Goal: Information Seeking & Learning: Learn about a topic

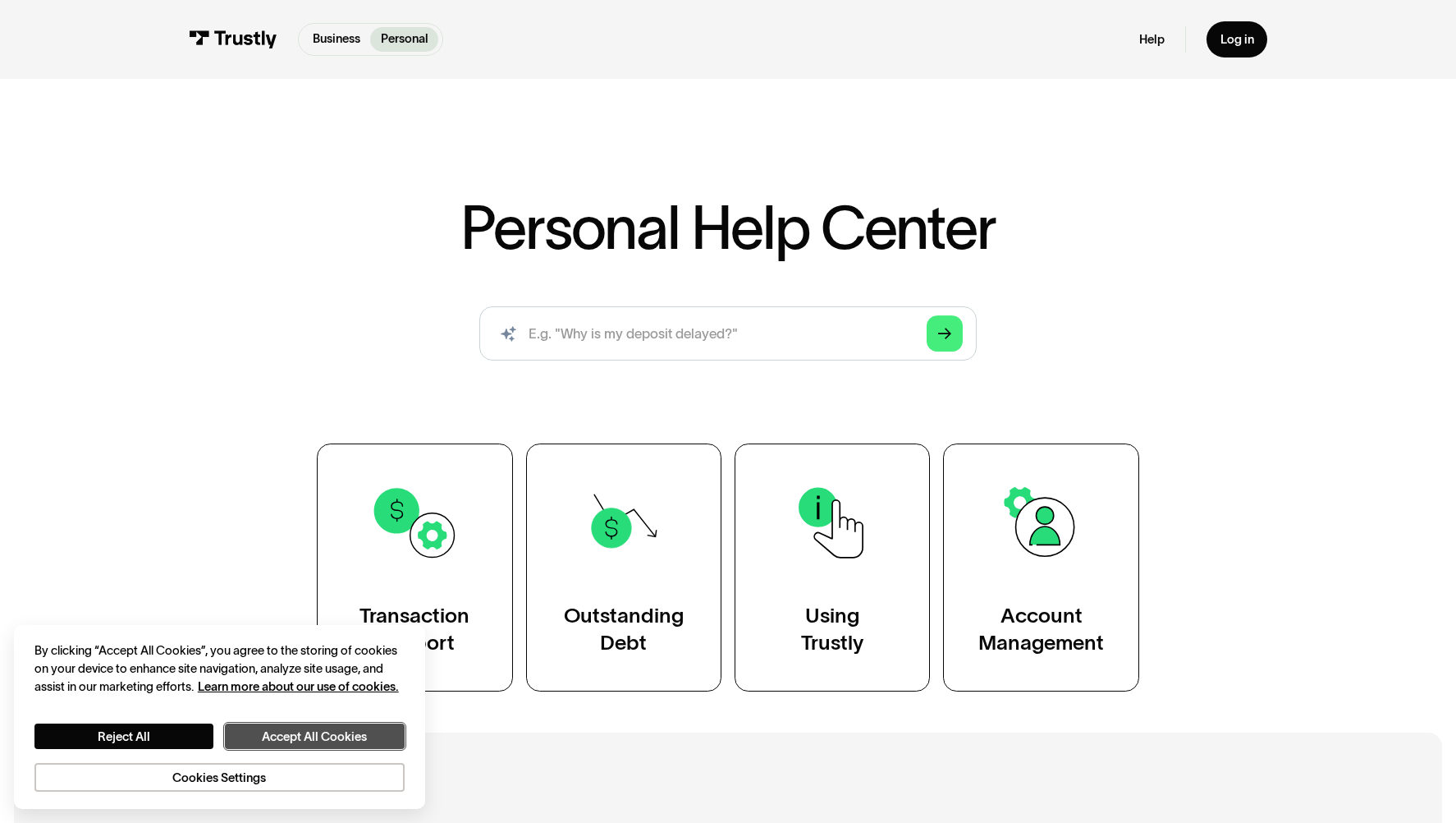
click at [303, 733] on button "Accept All Cookies" at bounding box center [315, 736] width 179 height 26
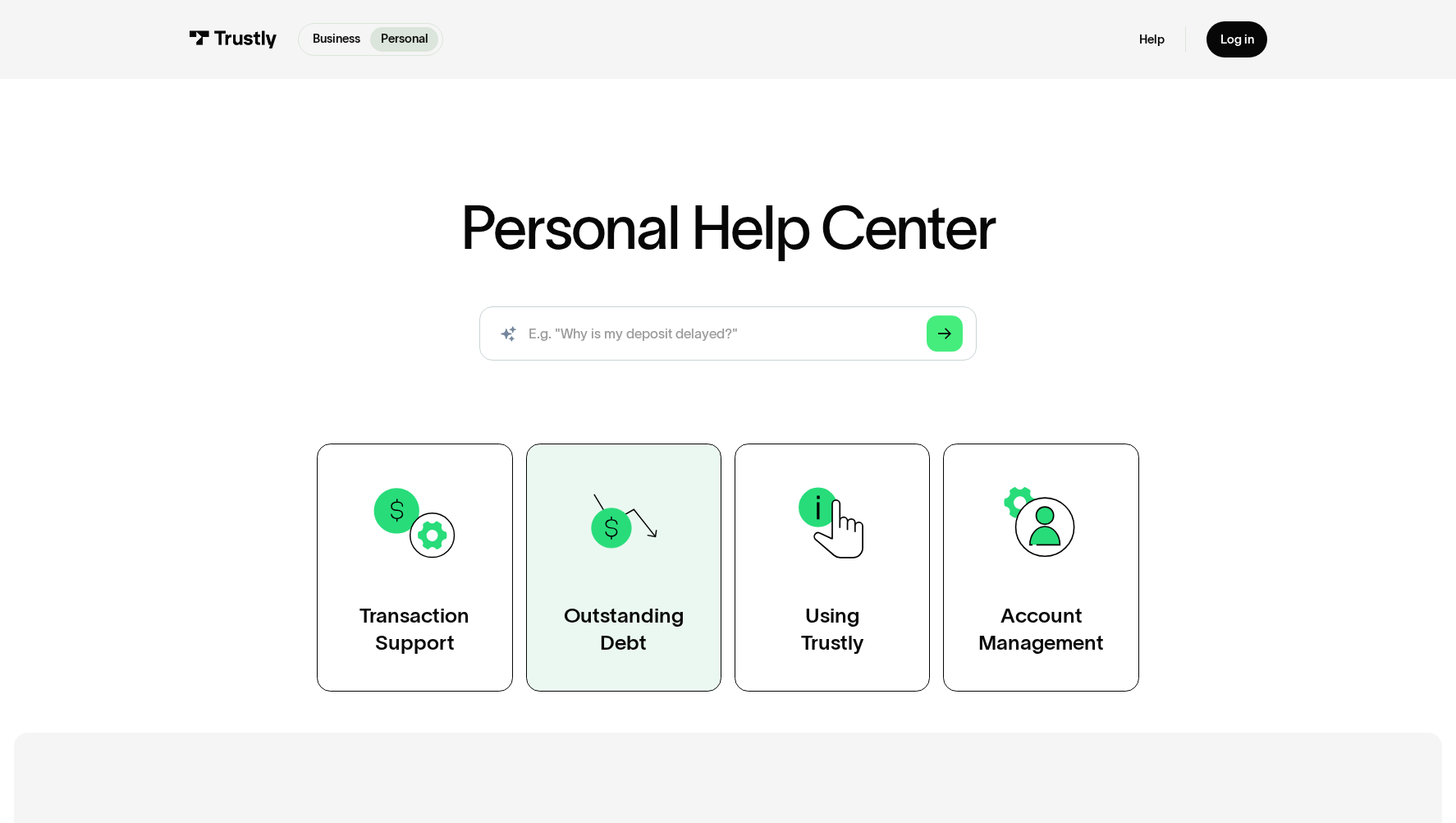
click at [613, 532] on img at bounding box center [623, 523] width 89 height 89
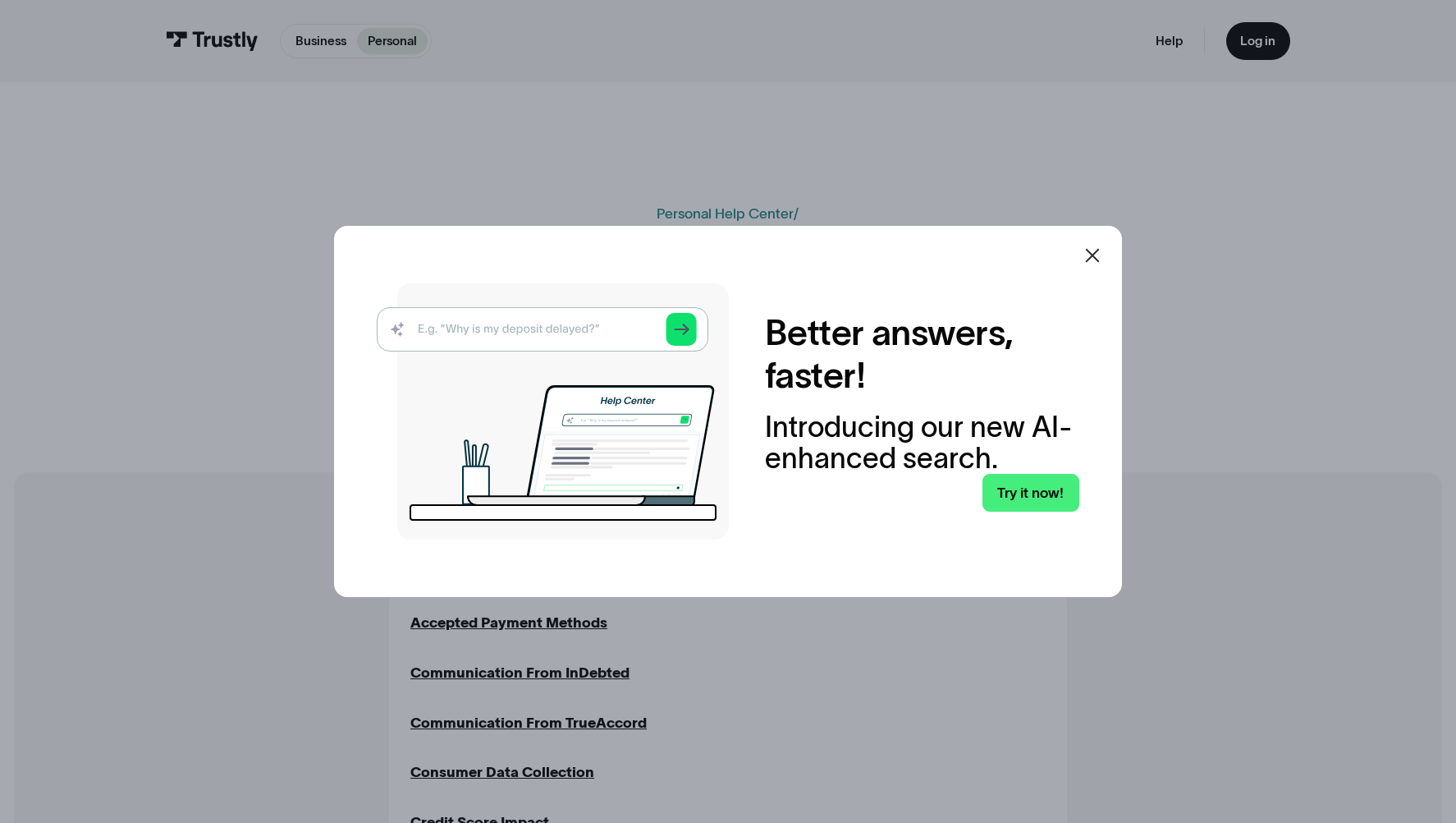
scroll to position [356, 0]
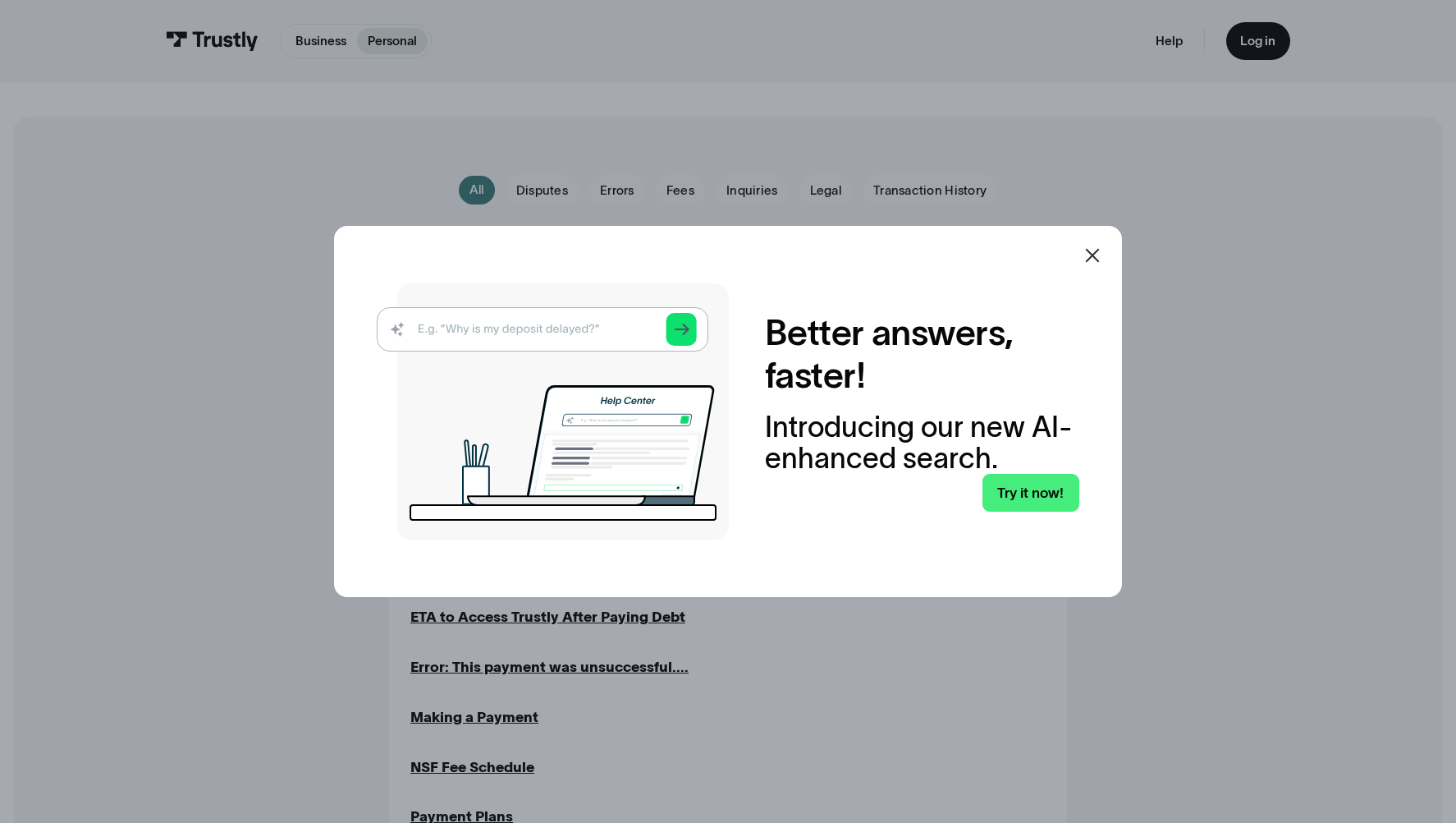
click at [1095, 253] on icon at bounding box center [1092, 255] width 14 height 14
